Goal: Check status: Check status

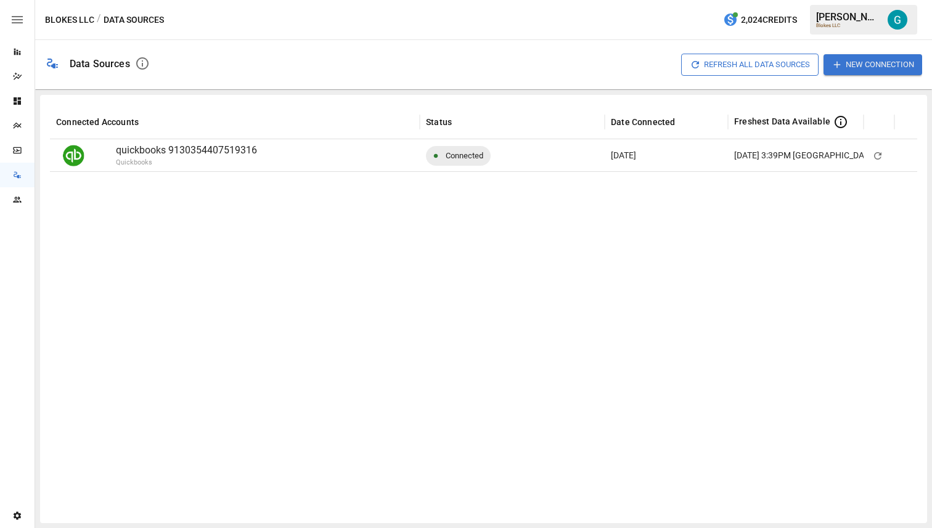
scroll to position [0, 27]
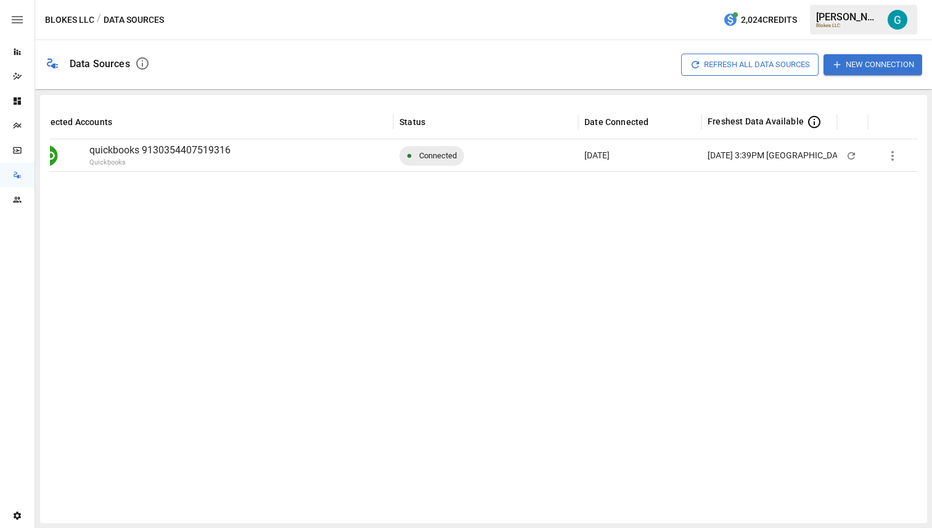
click at [892, 154] on icon "button" at bounding box center [892, 156] width 15 height 15
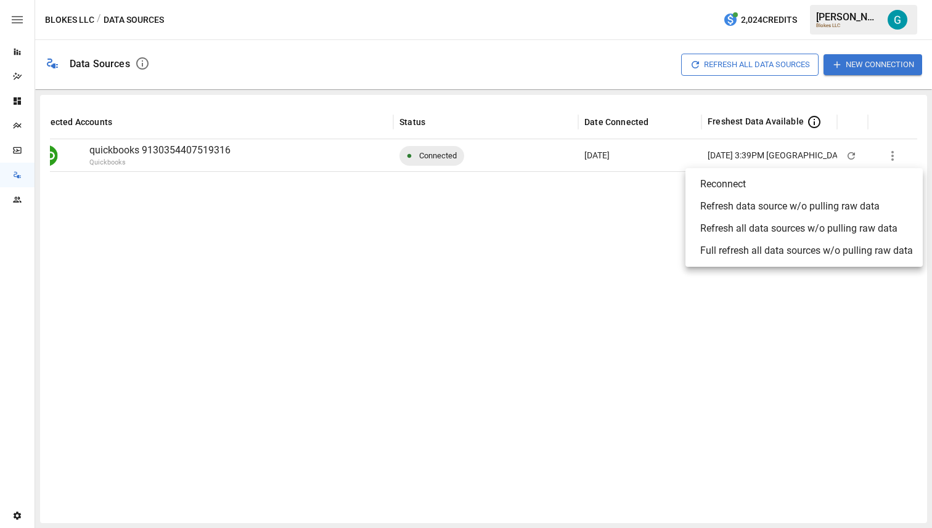
click at [845, 263] on ul "Reconnect Refresh data source w/o pulling raw data Refresh all data sources w/o…" at bounding box center [804, 217] width 237 height 99
click at [850, 260] on li "Full refresh all data sources w/o pulling raw data" at bounding box center [804, 251] width 237 height 22
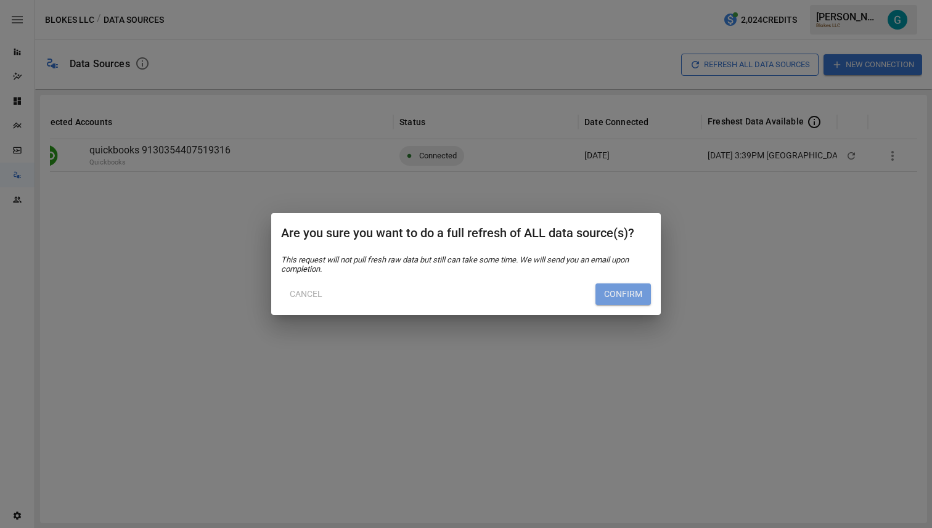
click at [637, 297] on button "Confirm" at bounding box center [623, 295] width 55 height 22
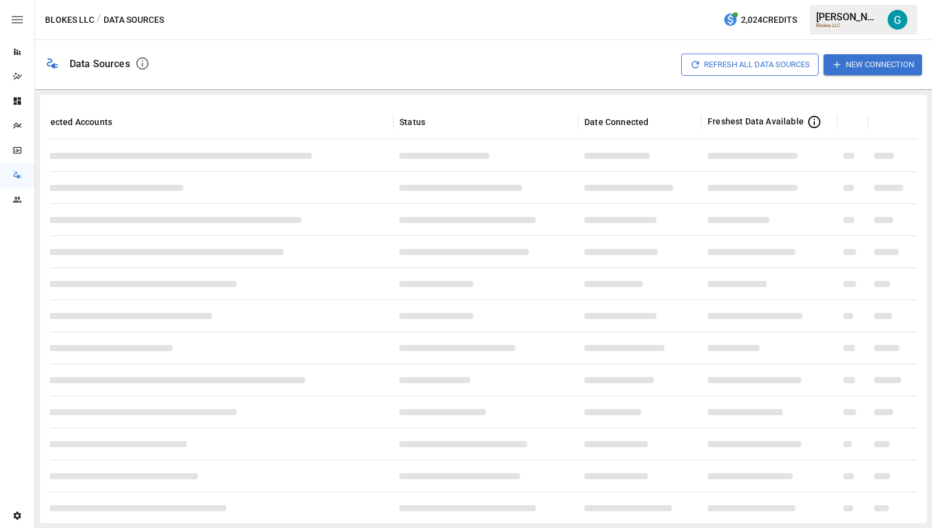
click at [626, 45] on div "Refresh All Data Sources New Connection" at bounding box center [541, 64] width 763 height 39
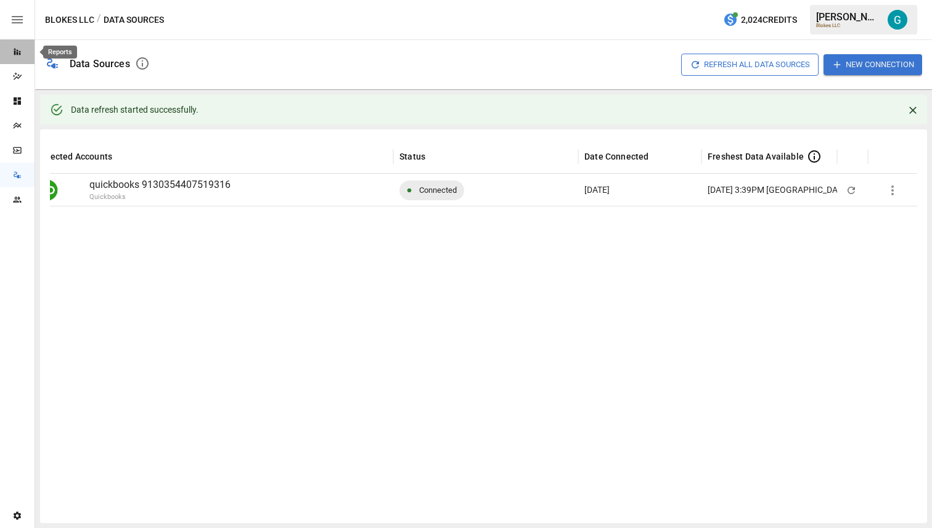
click at [19, 52] on icon "Reports" at bounding box center [17, 52] width 7 height 7
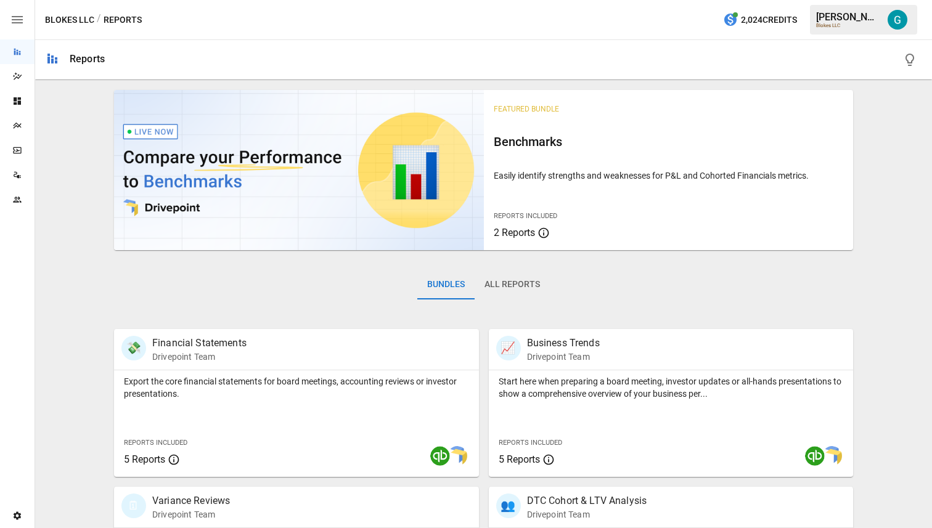
click at [513, 286] on button "All Reports" at bounding box center [512, 285] width 75 height 30
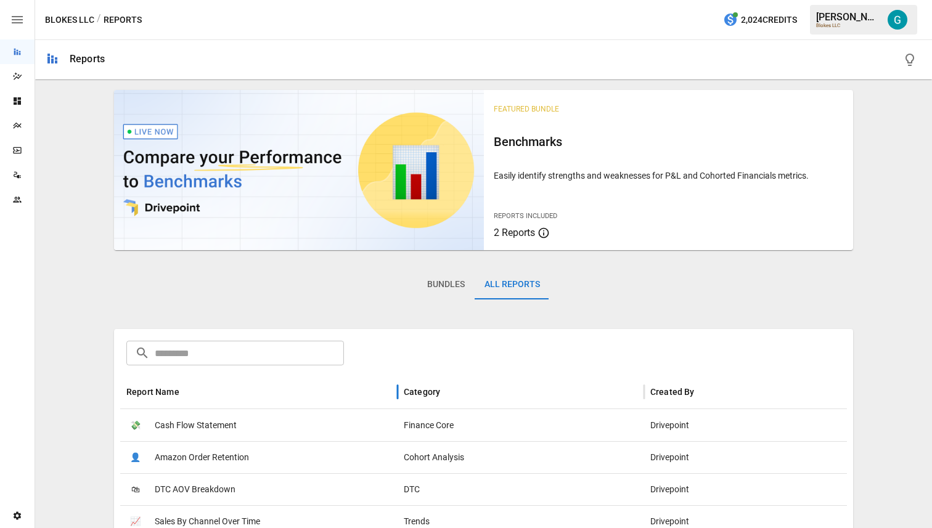
click at [198, 388] on div "Report Name" at bounding box center [258, 392] width 265 height 34
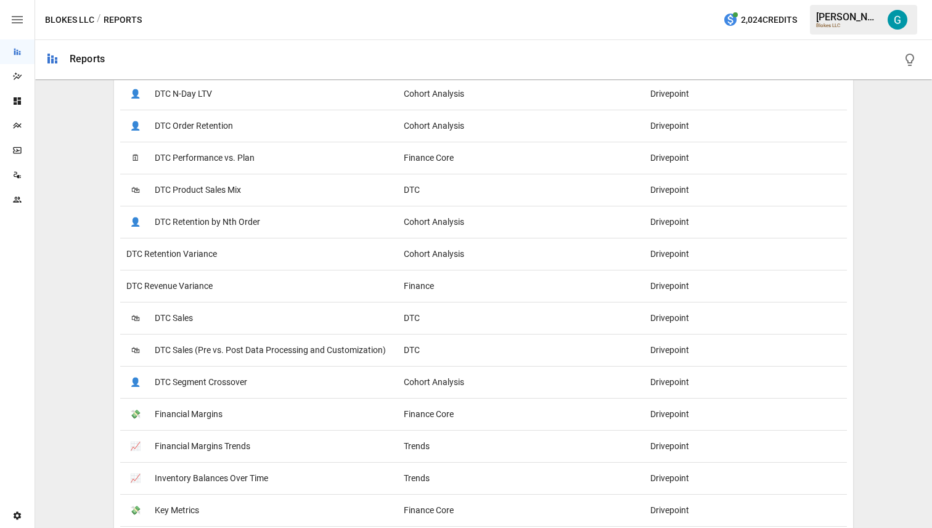
scroll to position [1072, 0]
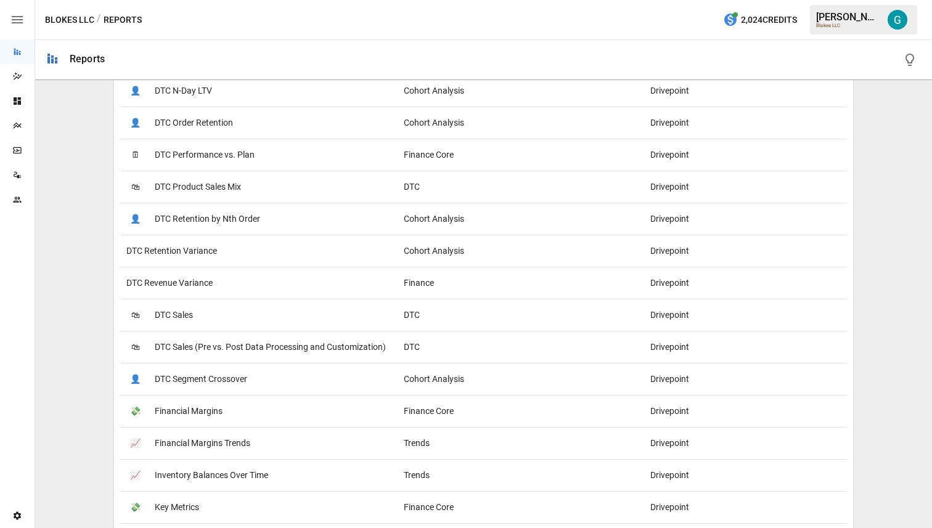
click at [236, 346] on span "DTC Sales (Pre vs. Post Data Processing and Customization)" at bounding box center [270, 347] width 231 height 31
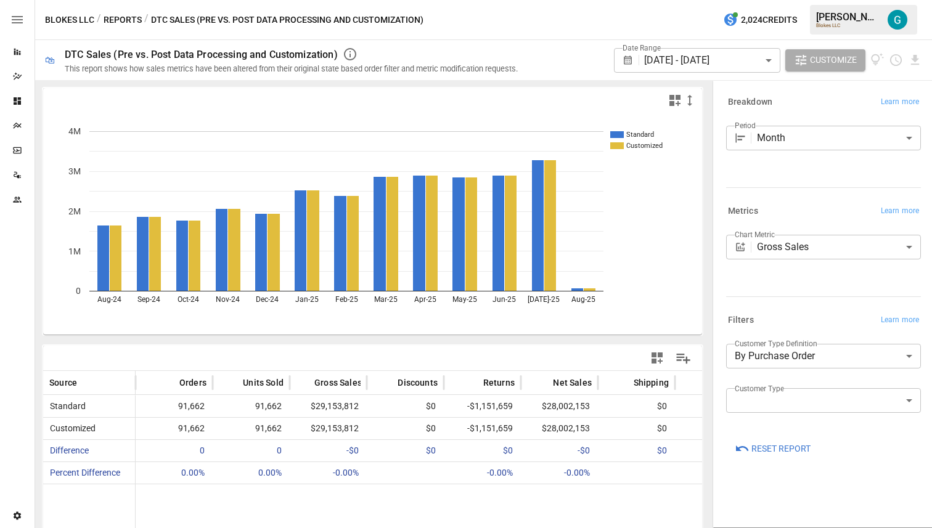
click at [106, 15] on button "Reports" at bounding box center [123, 19] width 38 height 15
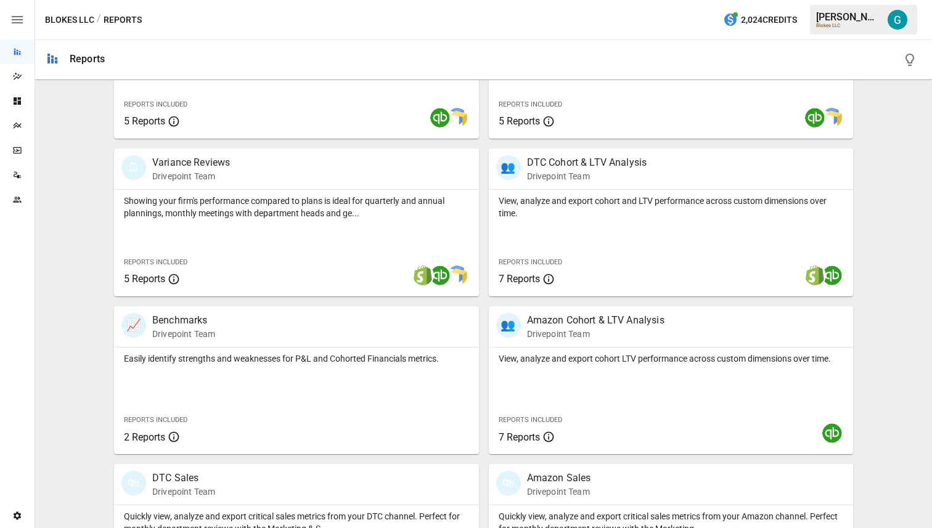
scroll to position [427, 0]
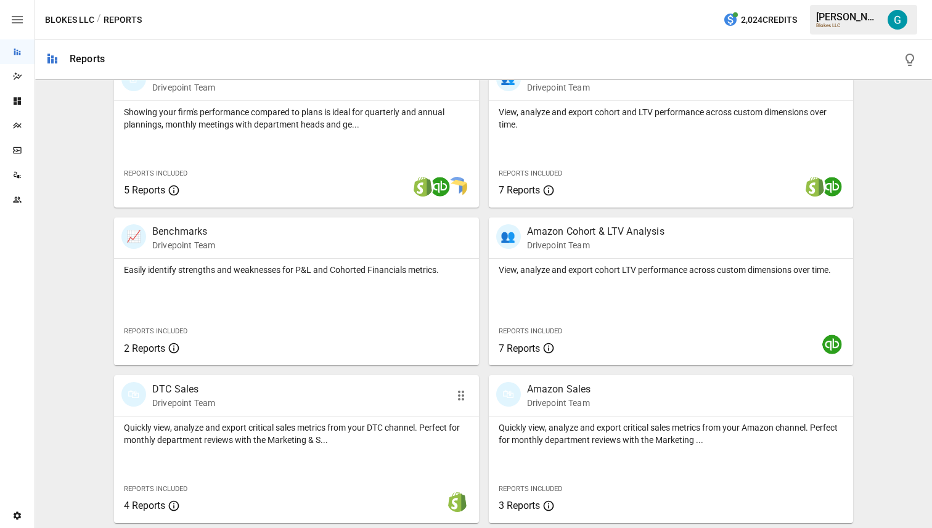
click at [342, 400] on div "🛍 DTC Sales Drivepoint Team" at bounding box center [267, 395] width 292 height 27
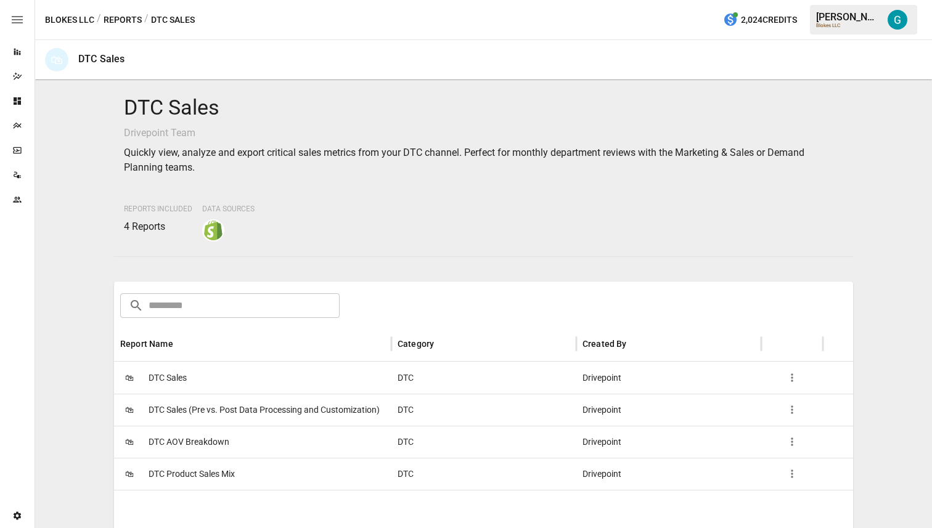
click at [128, 20] on button "Reports" at bounding box center [123, 19] width 38 height 15
